Goal: Task Accomplishment & Management: Complete application form

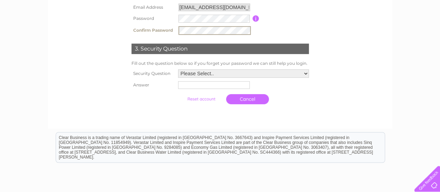
scroll to position [104, 0]
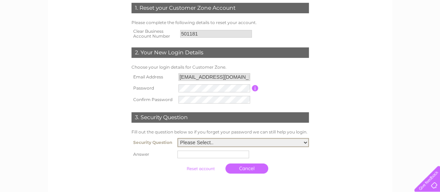
click at [254, 142] on select "Please Select.. In what town or city was your first job? In what town or city d…" at bounding box center [242, 142] width 131 height 9
select select "1"
click at [177, 138] on select "Please Select.. In what town or city was your first job? In what town or city d…" at bounding box center [242, 142] width 131 height 9
click at [191, 157] on input "text" at bounding box center [213, 154] width 72 height 8
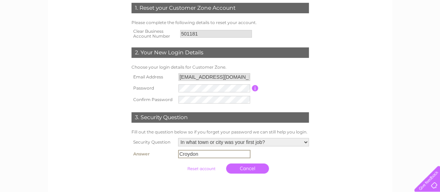
type input "Croydon"
click at [204, 169] on input "submit" at bounding box center [201, 168] width 43 height 10
